Goal: Navigation & Orientation: Find specific page/section

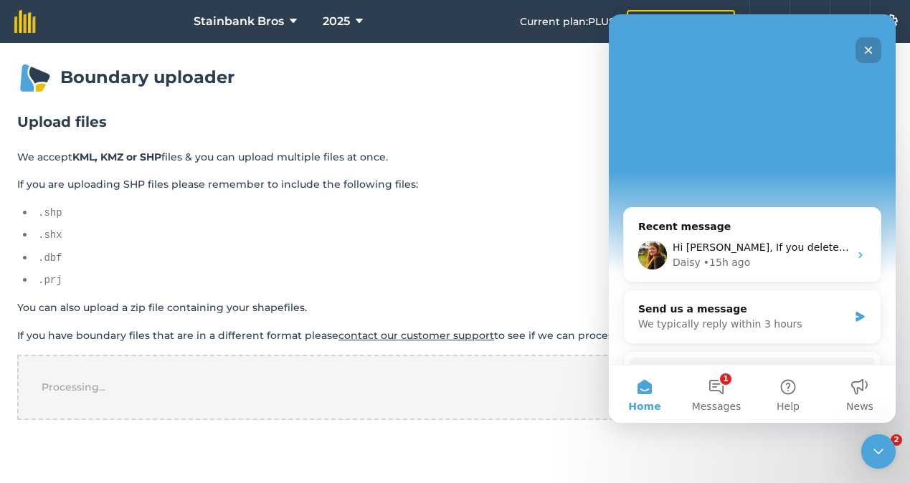
scroll to position [312, 0]
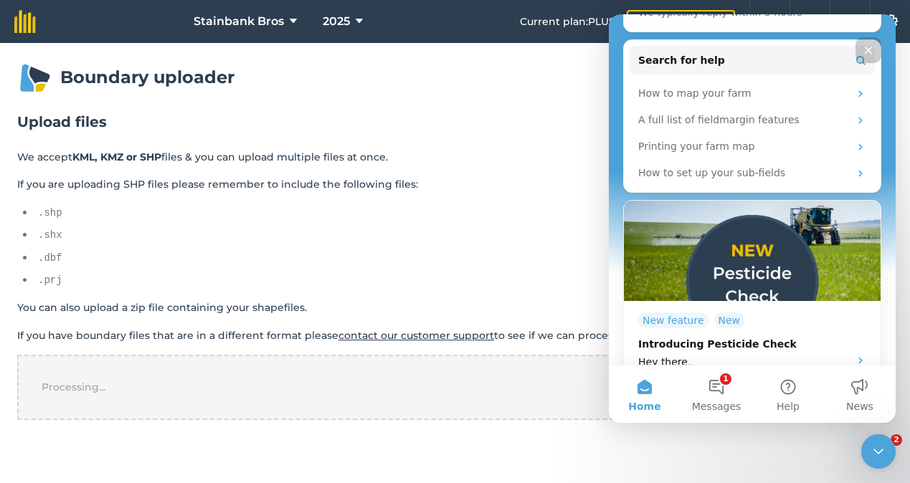
click at [865, 44] on div "Close" at bounding box center [868, 50] width 26 height 26
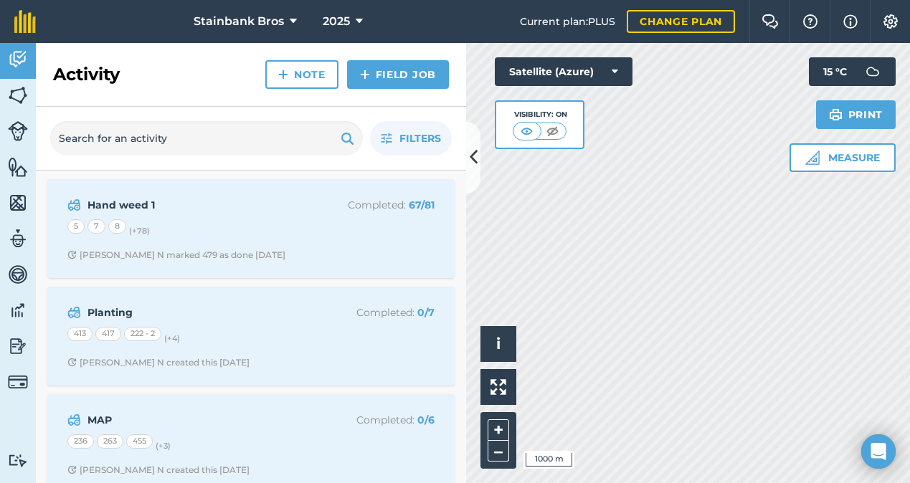
click at [475, 160] on icon at bounding box center [474, 157] width 8 height 25
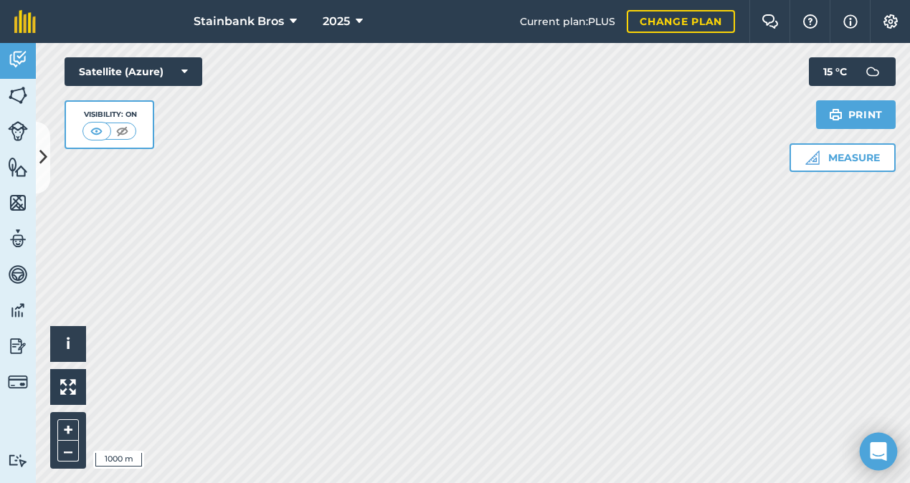
click at [875, 455] on icon "Open Intercom Messenger" at bounding box center [878, 451] width 19 height 19
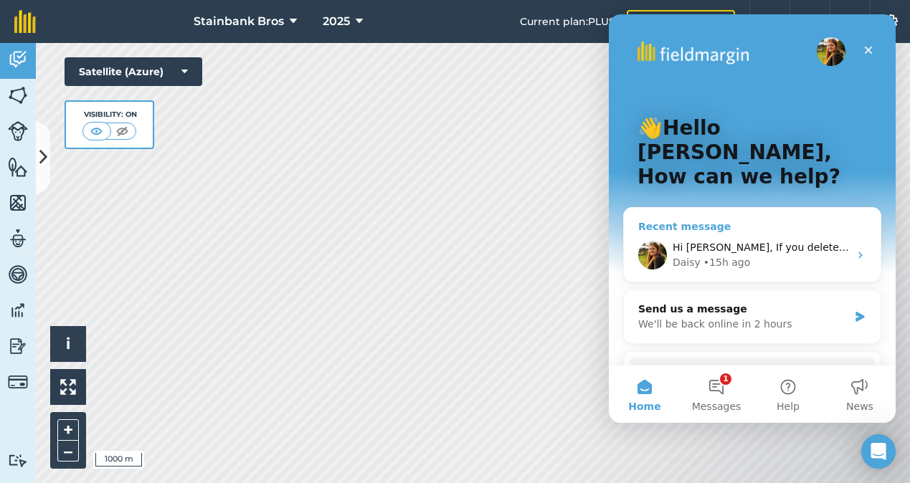
click at [860, 250] on icon "Intercom messenger" at bounding box center [860, 255] width 11 height 11
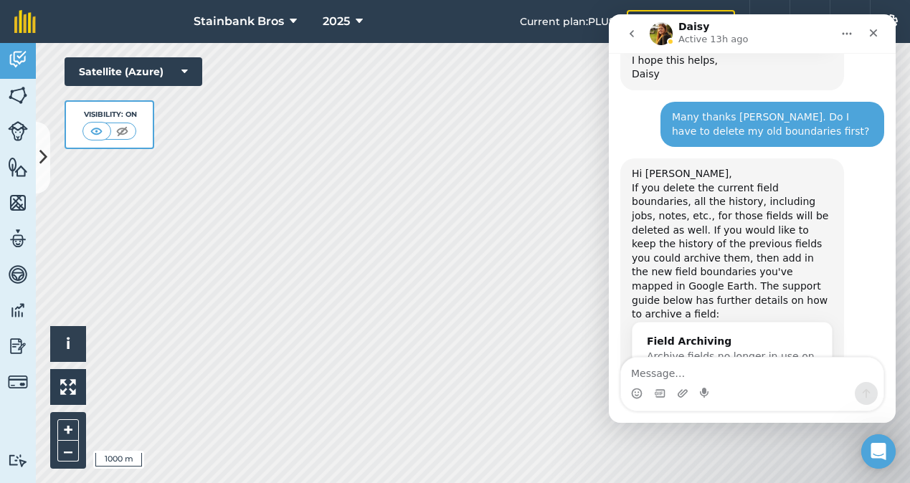
scroll to position [740, 0]
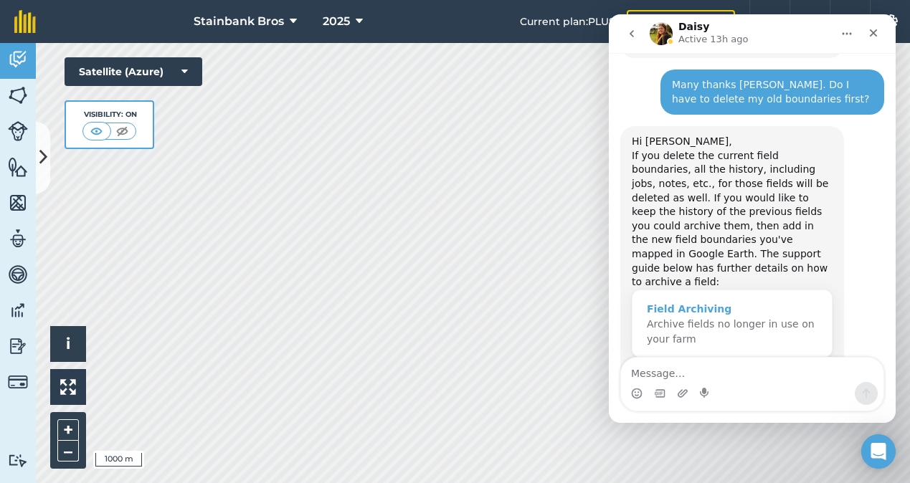
click at [727, 302] on div "Field Archiving" at bounding box center [732, 309] width 171 height 15
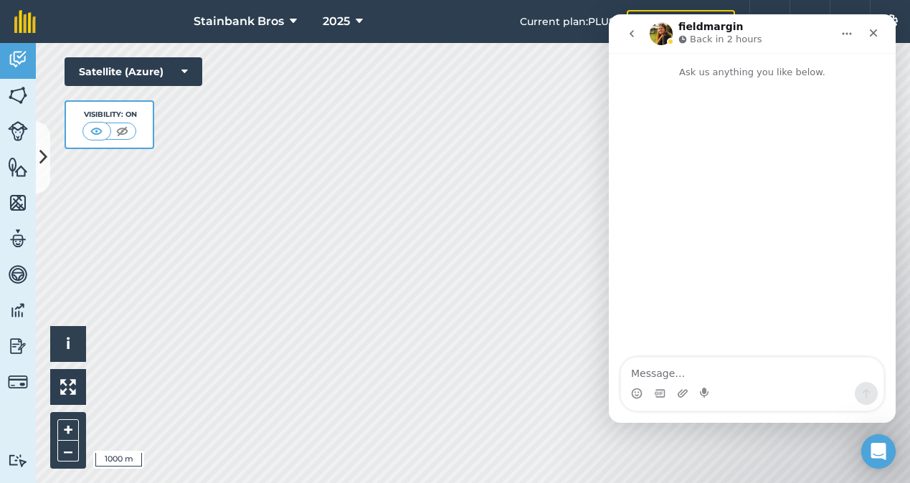
scroll to position [0, 0]
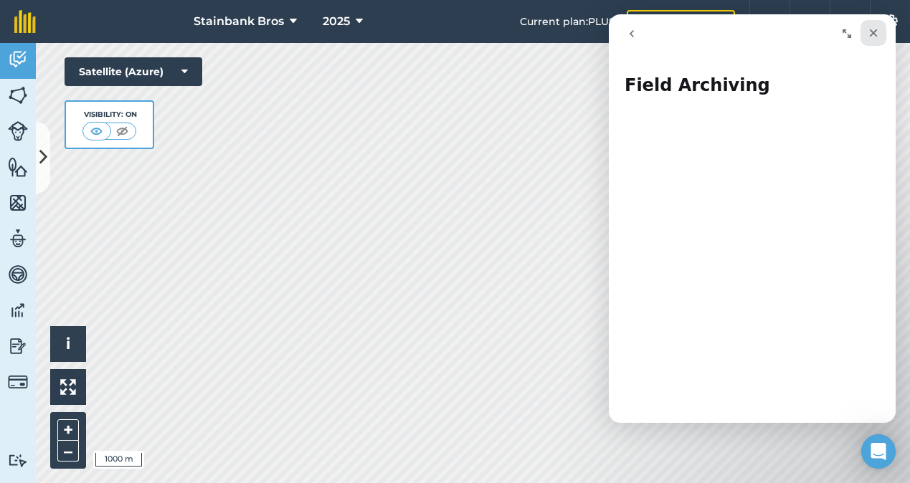
click at [877, 34] on icon "Close" at bounding box center [873, 32] width 11 height 11
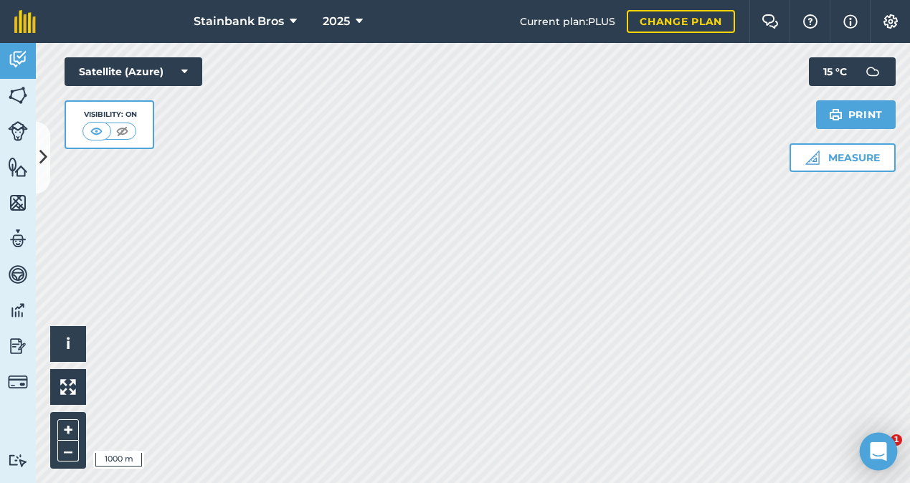
click at [885, 447] on icon "Open Intercom Messenger" at bounding box center [878, 451] width 16 height 19
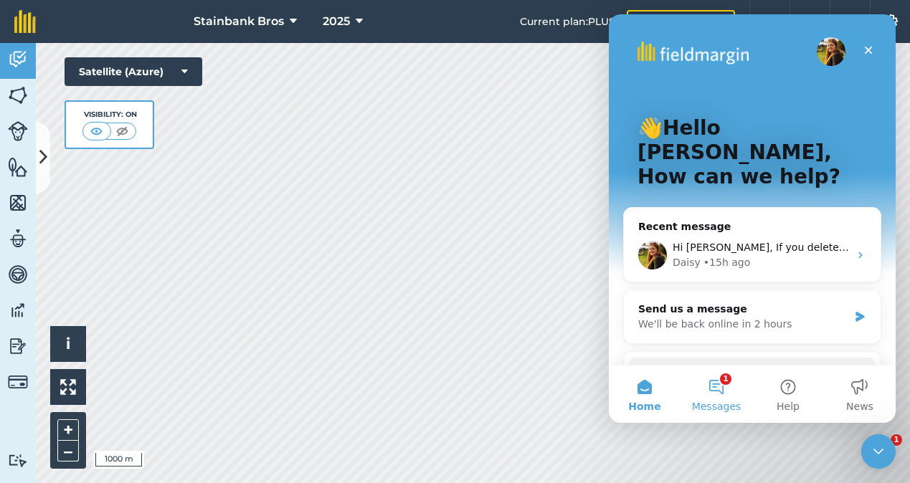
click at [721, 386] on button "1 Messages" at bounding box center [716, 394] width 72 height 57
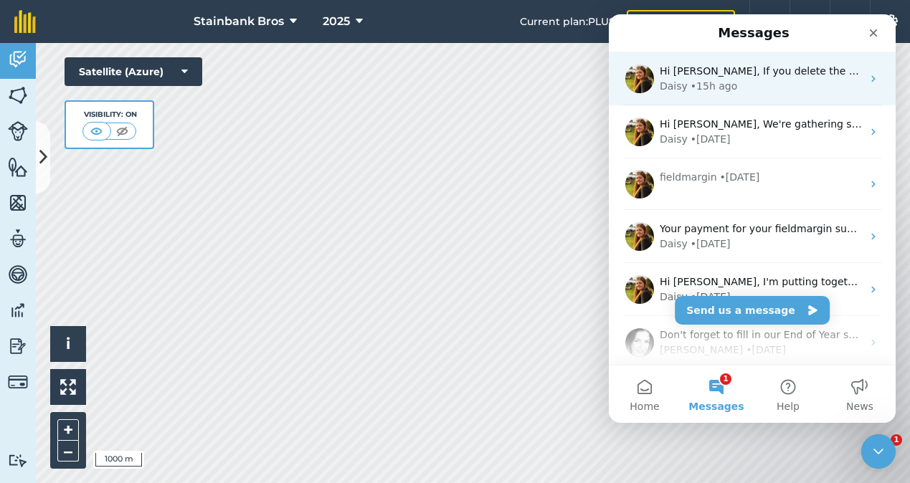
click at [872, 79] on icon "Intercom messenger" at bounding box center [873, 78] width 11 height 11
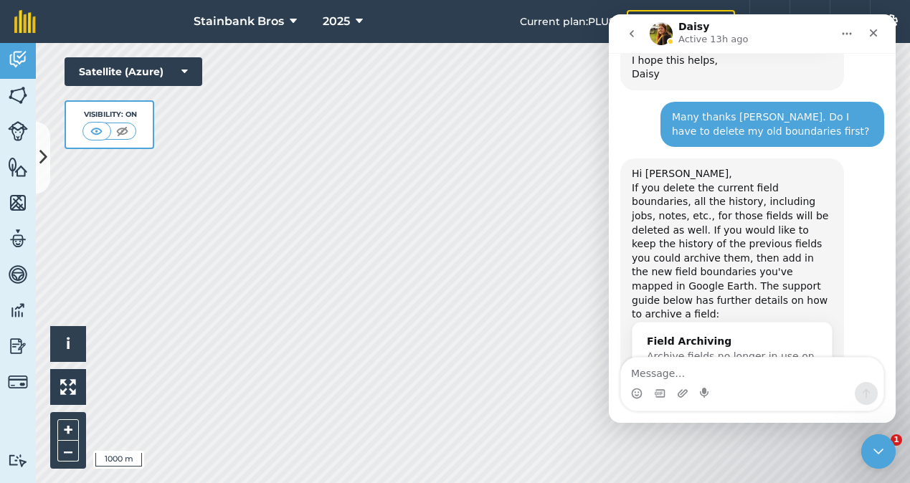
scroll to position [740, 0]
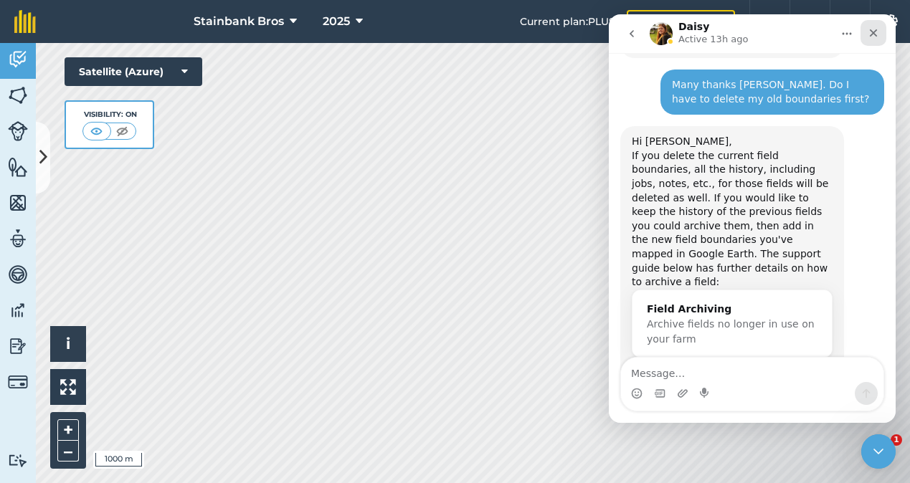
click at [869, 34] on icon "Close" at bounding box center [873, 32] width 11 height 11
